Goal: Transaction & Acquisition: Purchase product/service

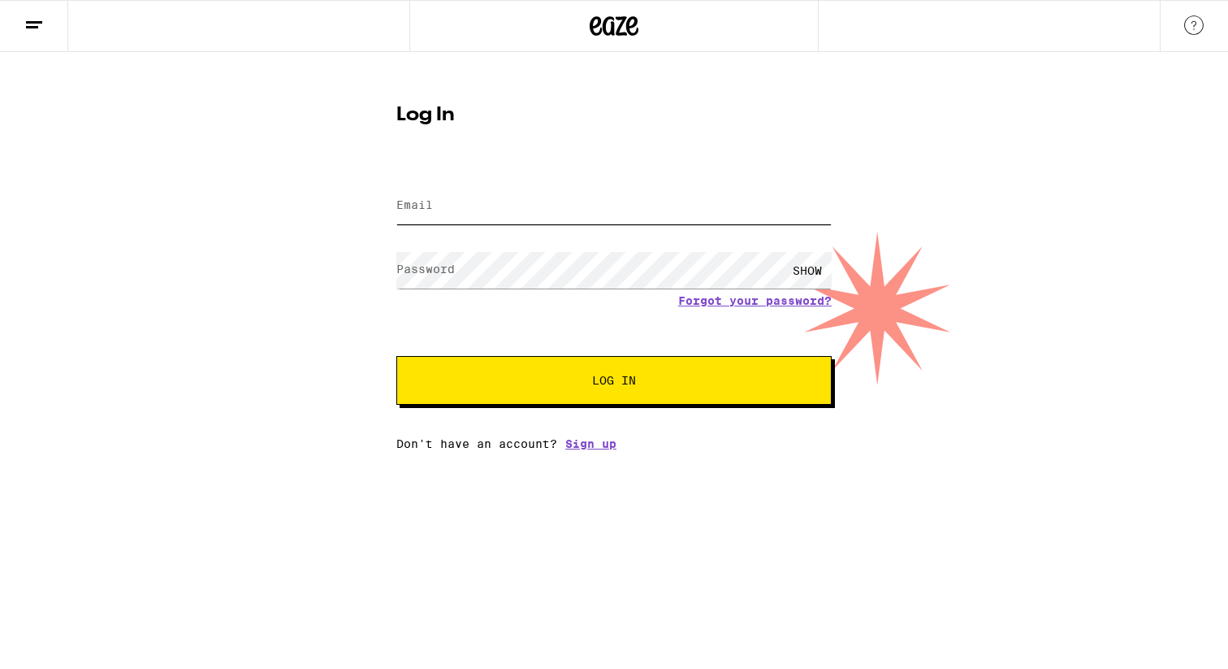
click at [474, 198] on input "Email" at bounding box center [613, 206] width 435 height 37
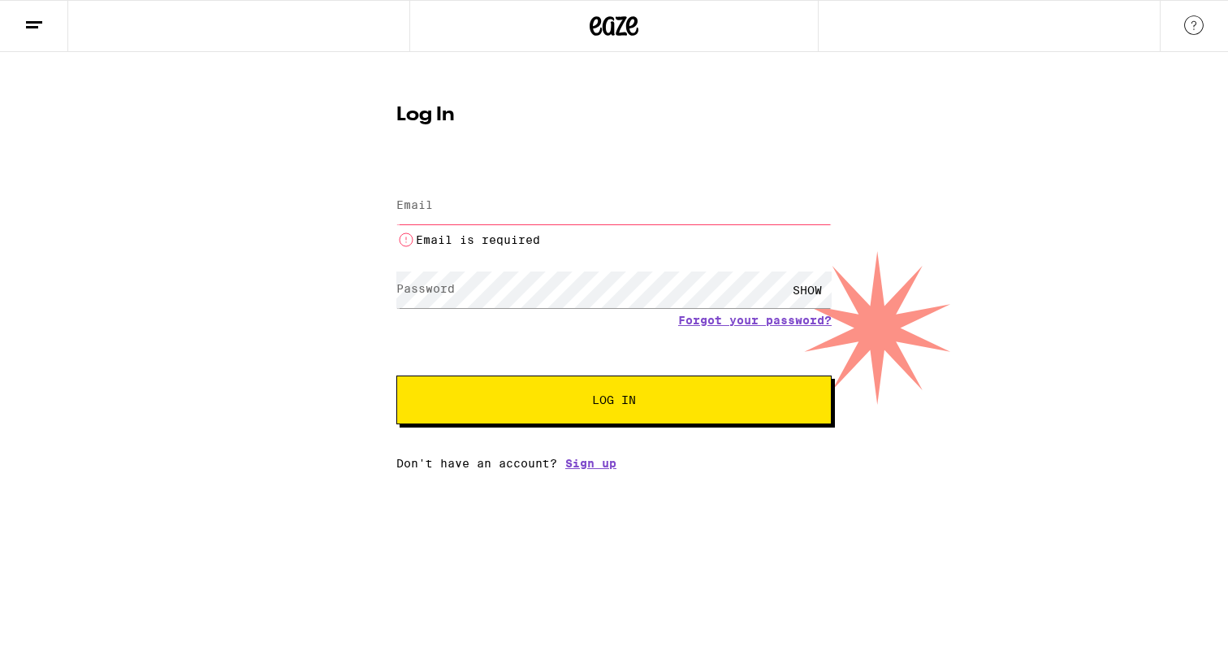
type input "[EMAIL_ADDRESS][DOMAIN_NAME]"
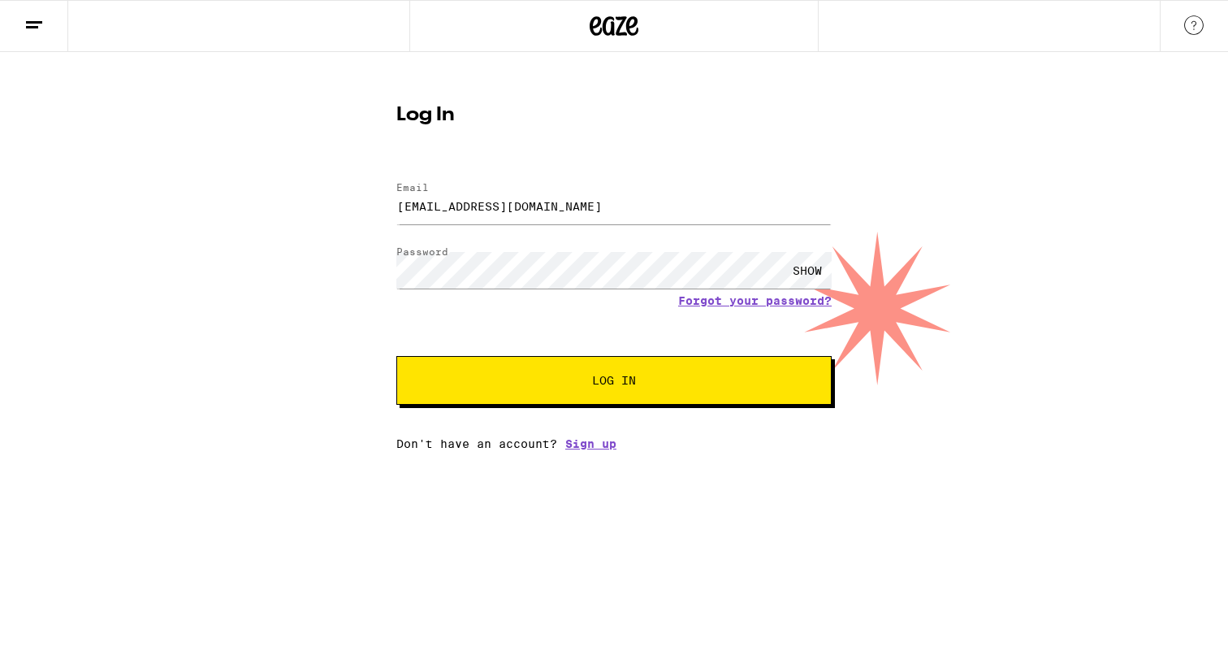
click at [545, 386] on span "Log In" at bounding box center [614, 380] width 304 height 11
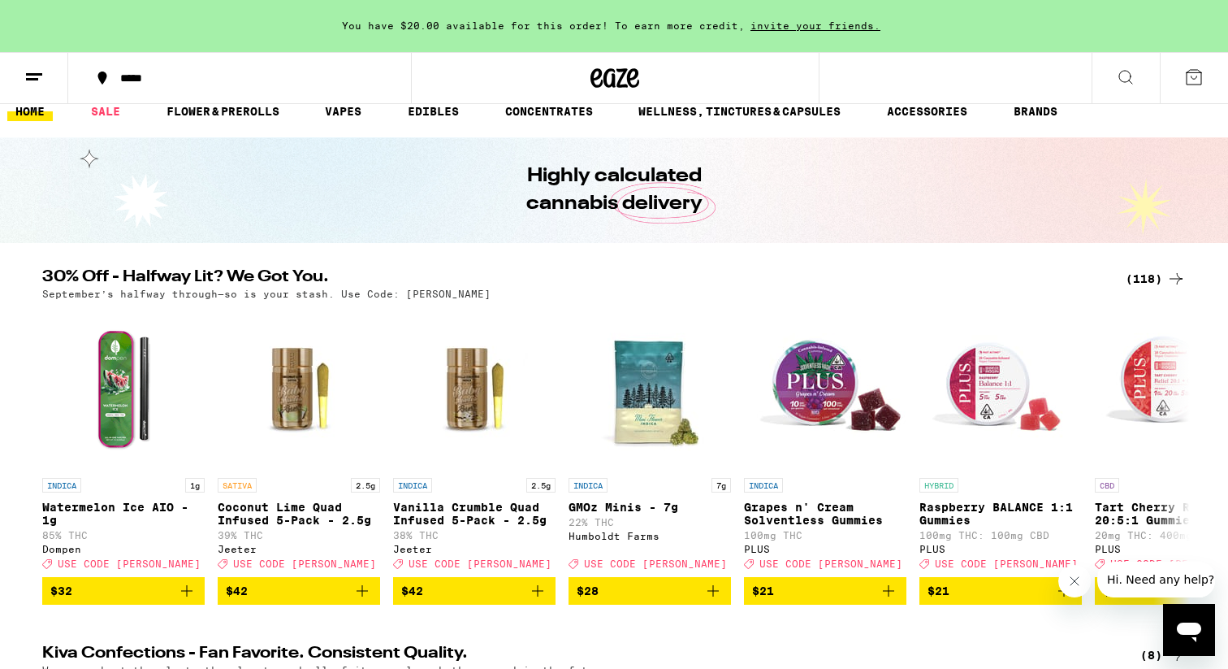
scroll to position [40, 0]
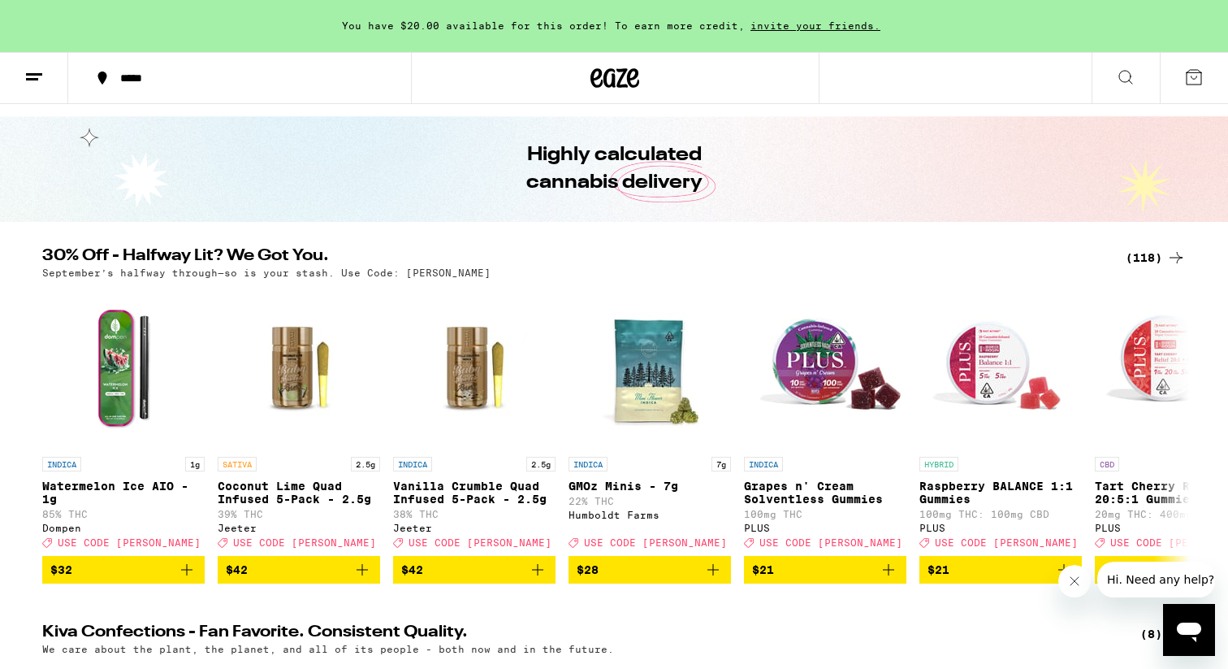
click at [1164, 249] on div "(118)" at bounding box center [1156, 257] width 60 height 19
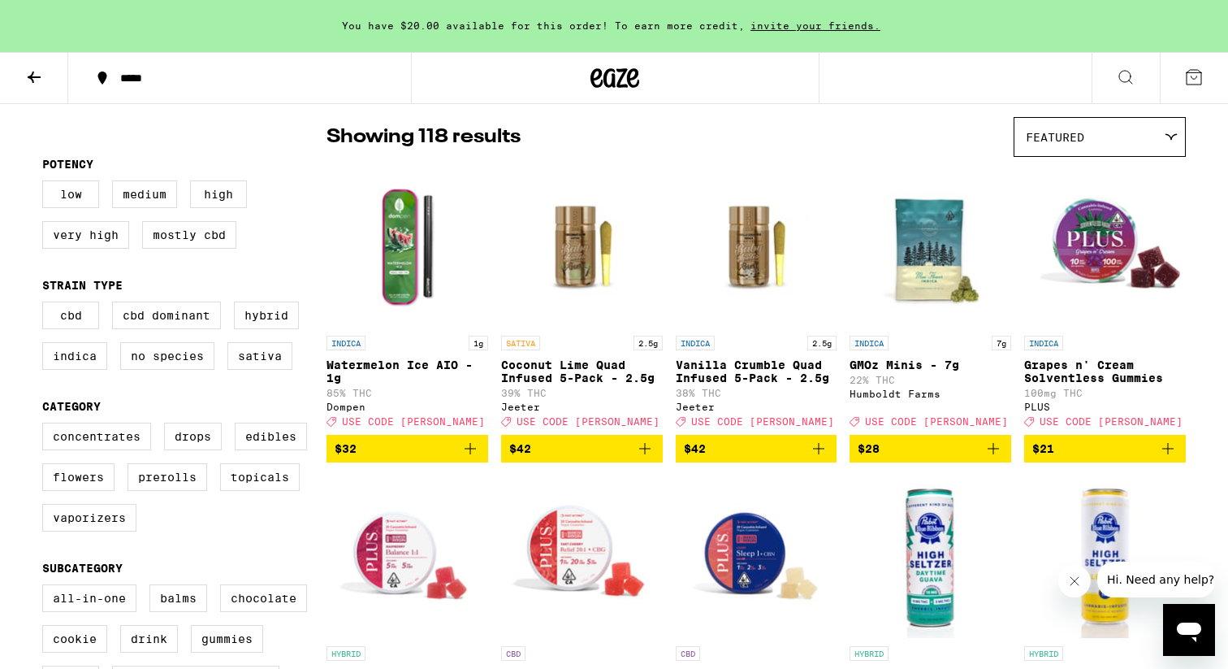
scroll to position [134, 0]
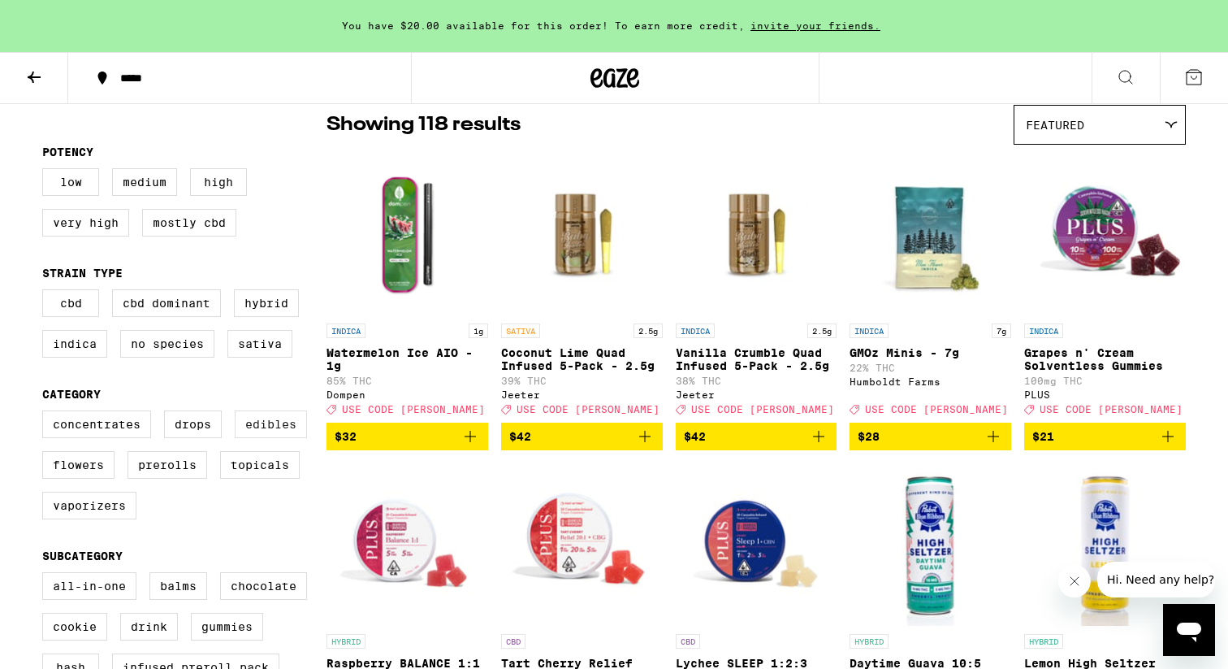
click at [286, 438] on label "Edibles" at bounding box center [271, 424] width 72 height 28
click at [46, 414] on input "Edibles" at bounding box center [45, 413] width 1 height 1
checkbox input "true"
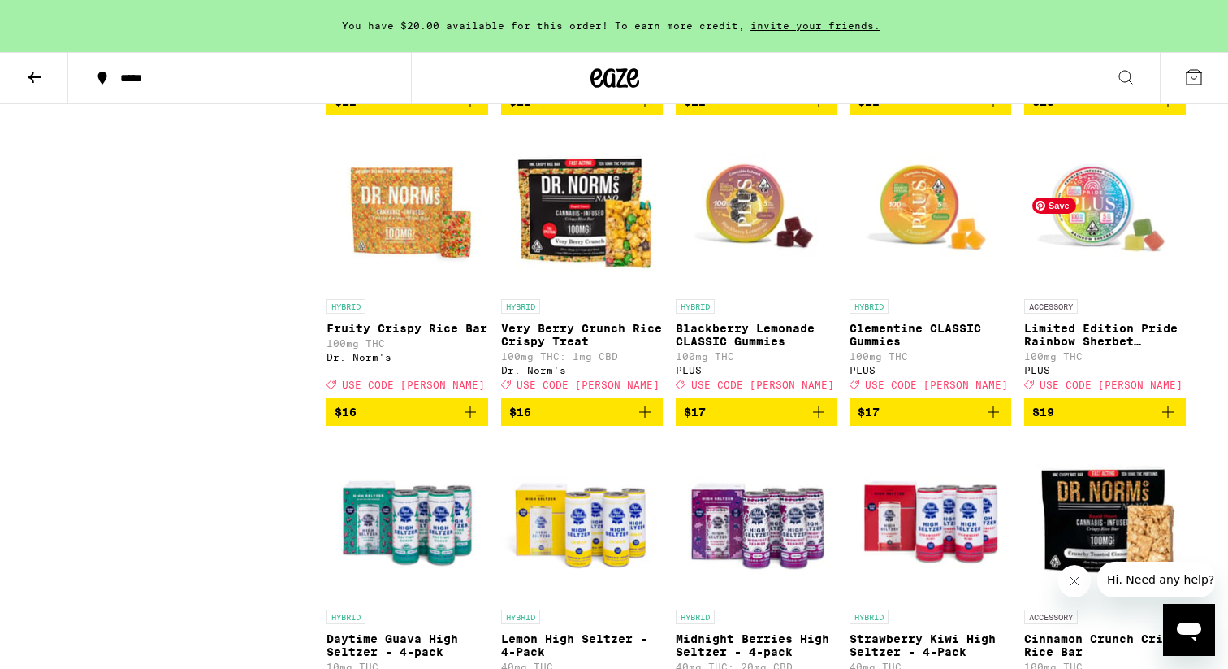
scroll to position [2102, 0]
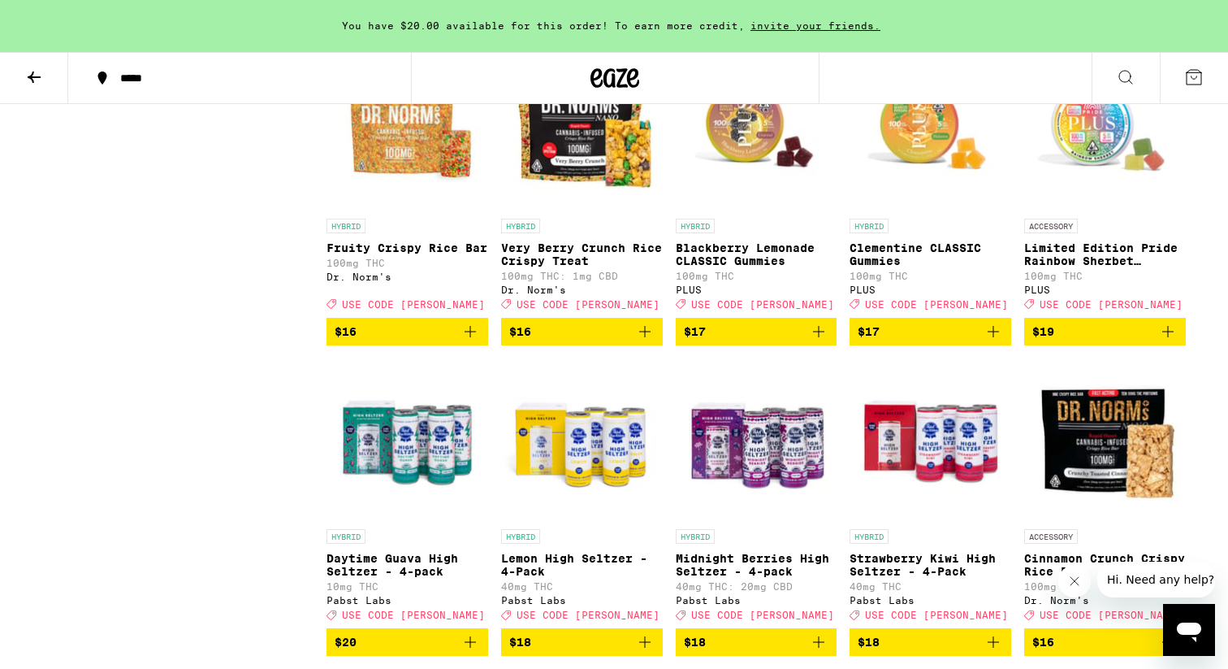
click at [1171, 341] on icon "Add to bag" at bounding box center [1167, 331] width 19 height 19
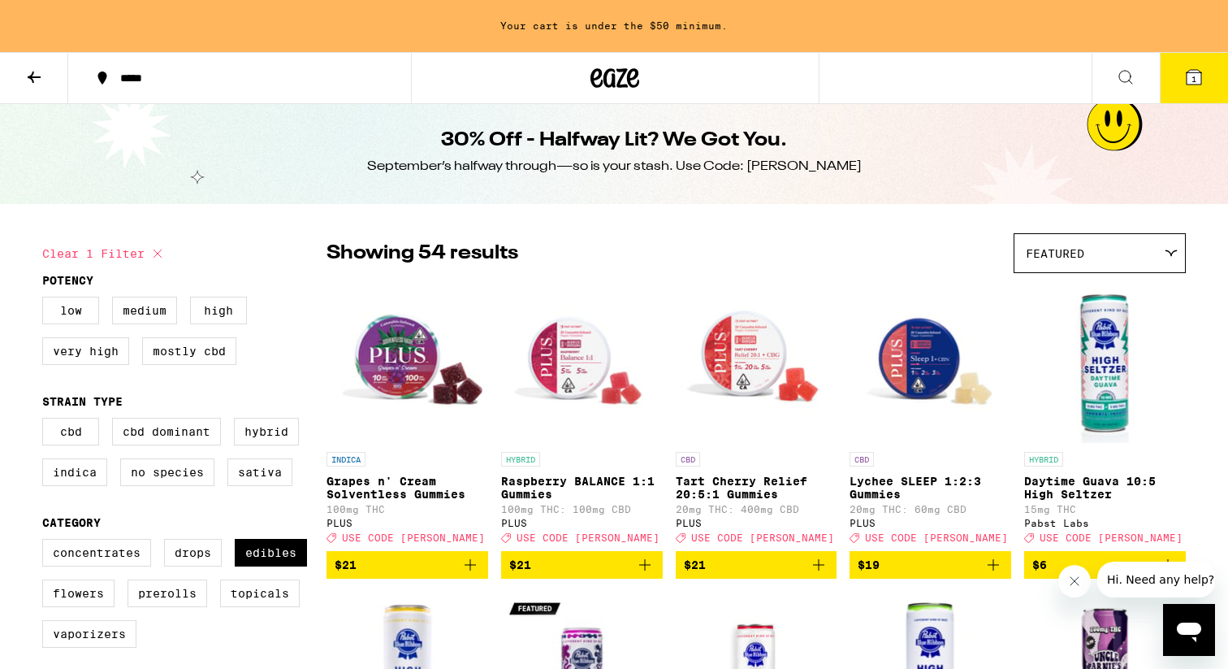
scroll to position [0, 0]
